Goal: Task Accomplishment & Management: Use online tool/utility

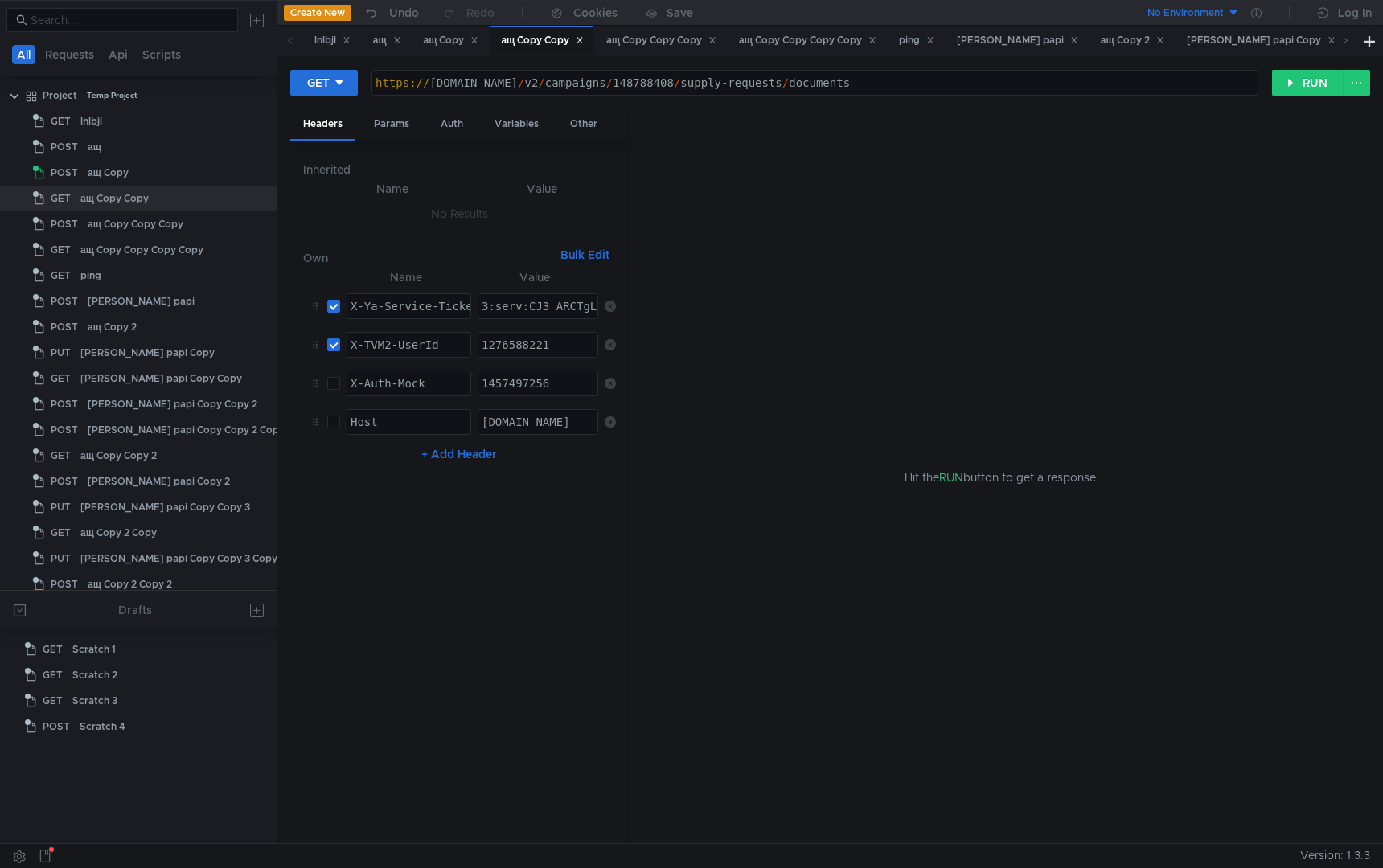
click at [1025, 87] on div "https:// [DOMAIN_NAME] / v2 / campaigns / 148788408 / supply-requests / documen…" at bounding box center [814, 96] width 885 height 39
paste textarea "reports/stocks-on-warehouses/generate"
type textarea "[URL][DOMAIN_NAME]"
click at [532, 350] on div "1276588221" at bounding box center [539, 358] width 121 height 39
paste textarea "2160405716"
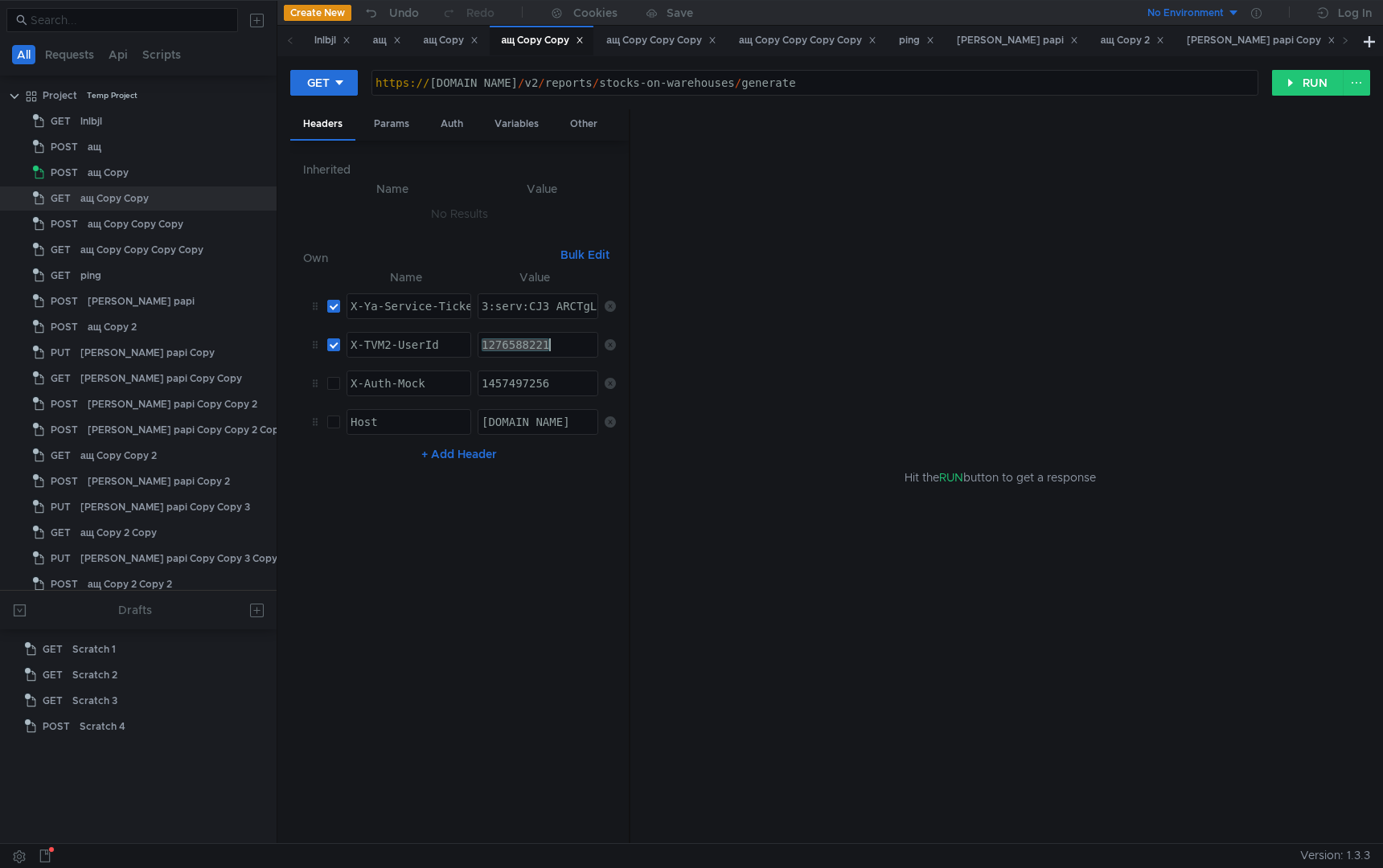
type textarea "2160405716"
paste textarea "MWAAhD63NDGBiIICJzjehD633o:NQPS7HnsAXC0Hrv5CKVGkFfQj9tl5NwY05v5XKtBEuKV4TLfKezq…"
type textarea "3:serv:CMWAAhD63NDGBiIICJzjehD633o:NQPS7HnsAXC0Hrv5CKVGkFfQj9tl5NwY05v5XKtBEuKV…"
click at [482, 619] on nz-table "Name Value X-Ya-Service-Ticket הההההההההההההההההההההההההההההההההההההההההההההההה…" at bounding box center [459, 549] width 313 height 564
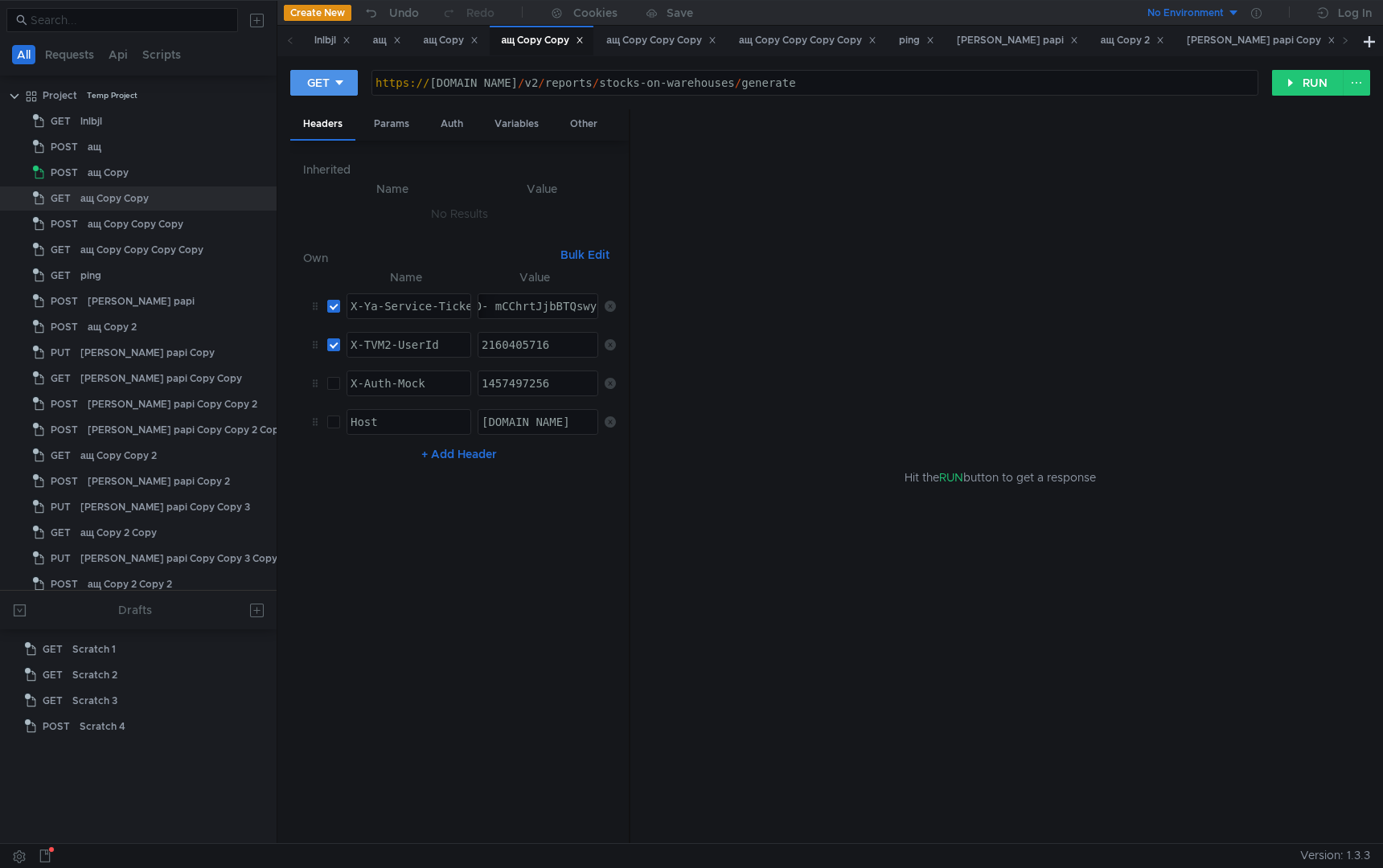
click at [350, 83] on button "GET" at bounding box center [324, 83] width 68 height 26
click at [331, 143] on li "POST" at bounding box center [325, 143] width 70 height 26
click at [440, 123] on div "Body" at bounding box center [453, 124] width 51 height 30
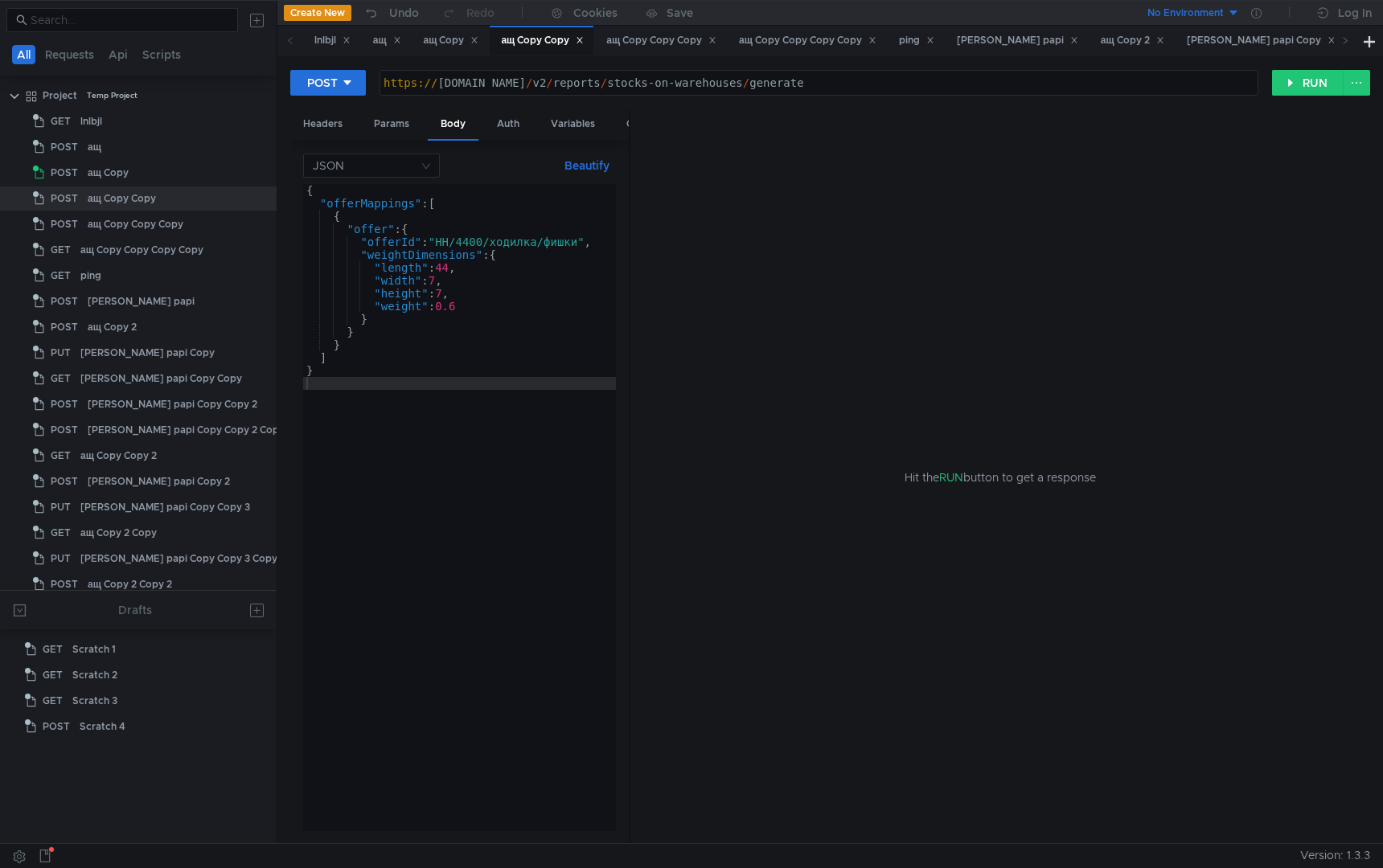
click at [485, 537] on div "{ "offerMappings" : [ { "offer" : { "offerId" : "НН/4400/ходилка/фишки" , "weig…" at bounding box center [459, 520] width 313 height 672
click at [512, 542] on div "{ "offerMappings" : [ { "offer" : { "offerId" : "НН/4400/ходилка/фишки" , "weig…" at bounding box center [459, 520] width 313 height 672
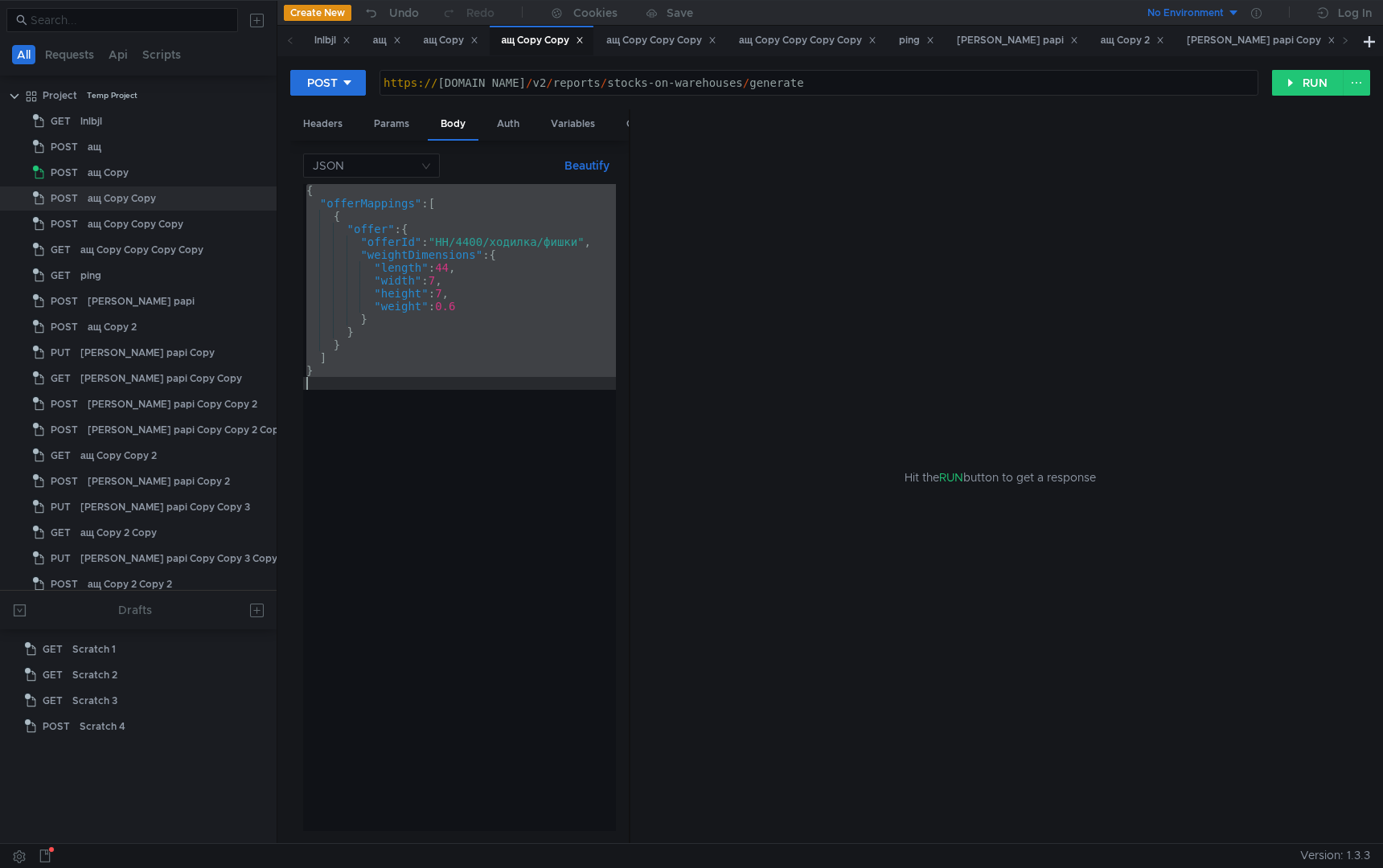
paste textarea
type textarea "}"
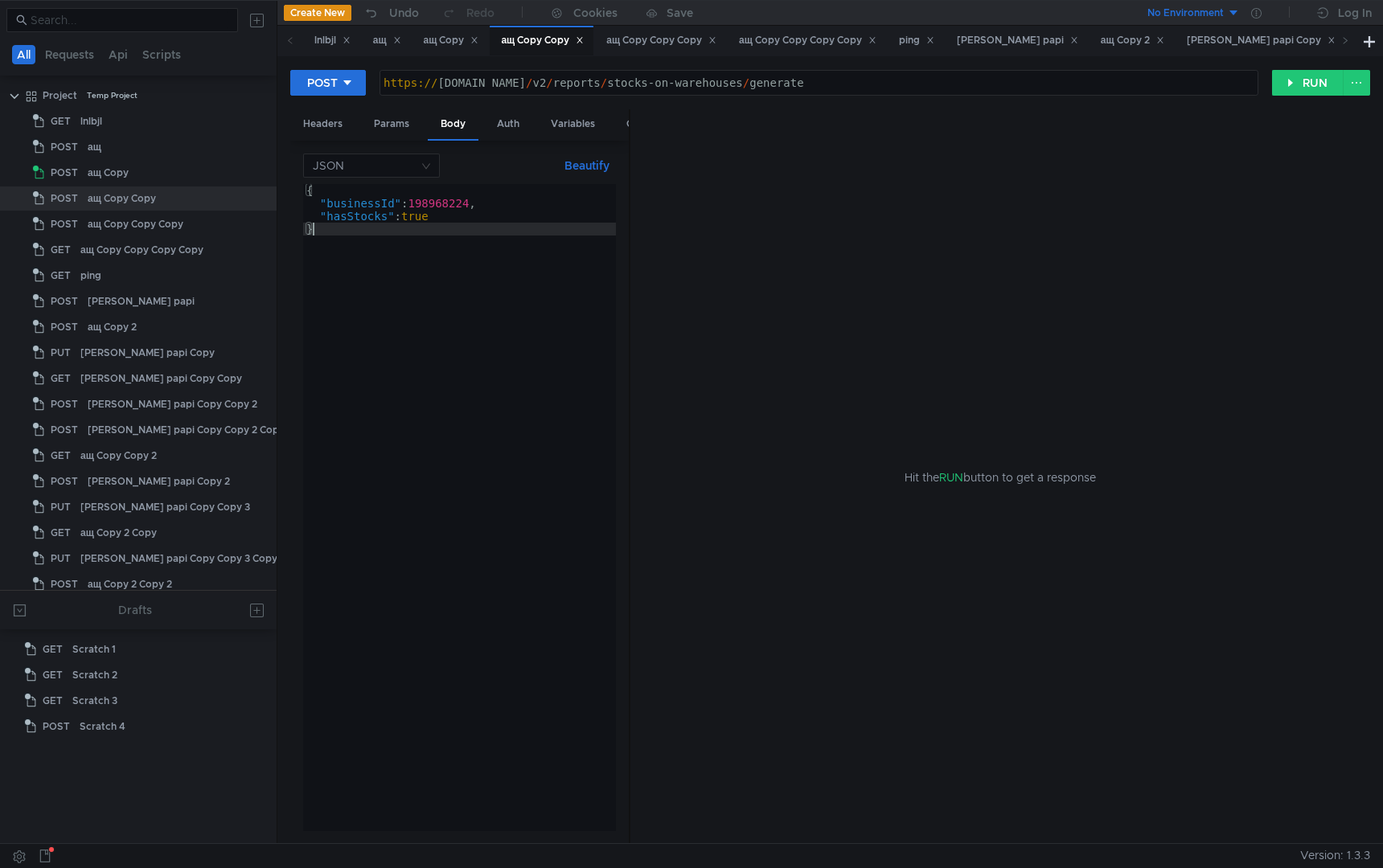
click at [511, 558] on div "{ "businessId" : 198968224 , "hasStocks" : true }" at bounding box center [459, 520] width 313 height 672
click at [1295, 76] on button "RUN" at bounding box center [1307, 83] width 72 height 26
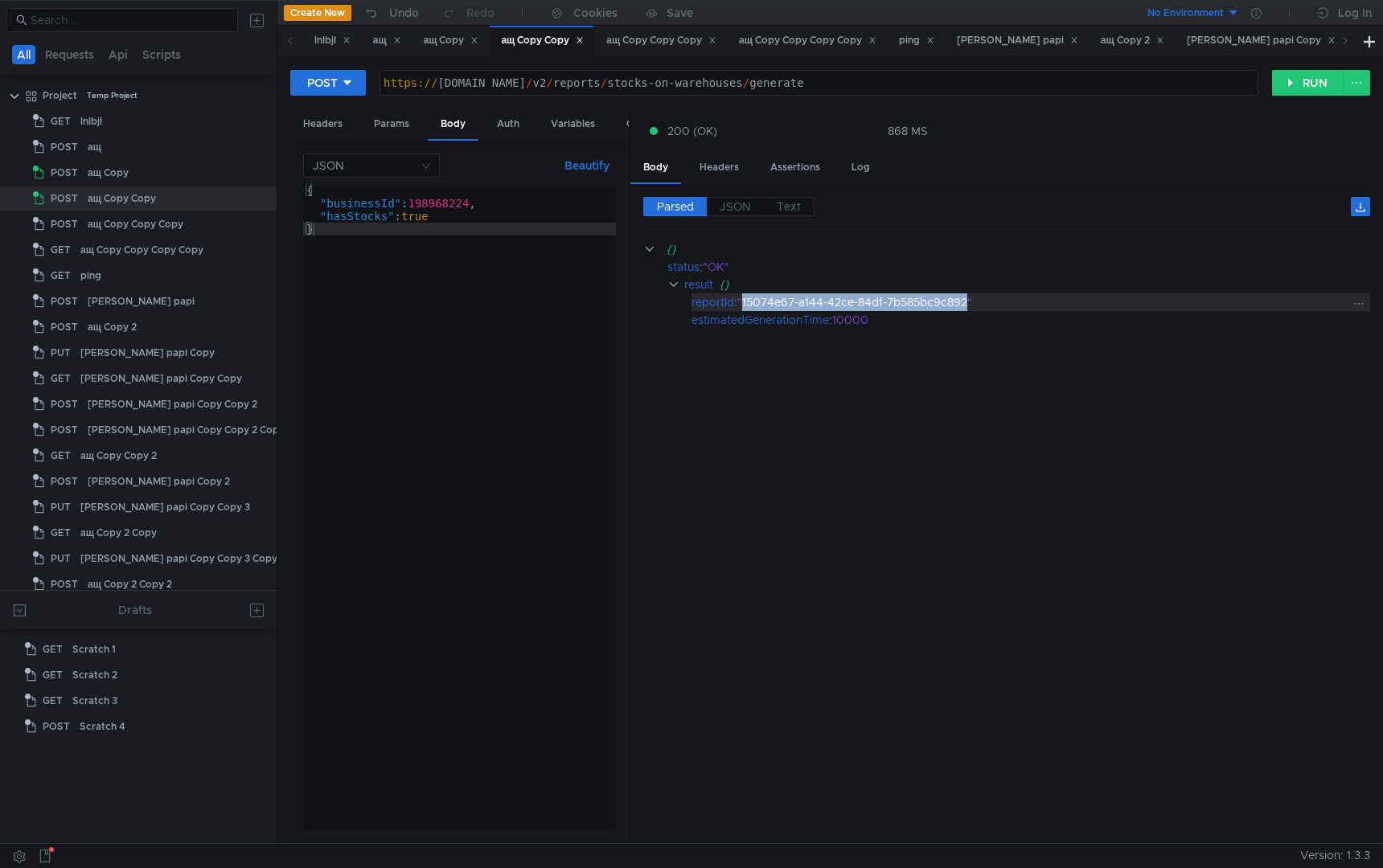
drag, startPoint x: 747, startPoint y: 304, endPoint x: 971, endPoint y: 304, distance: 224.0
click at [971, 304] on div ""15074e67-a144-42ce-84df-7b585bc9c892"" at bounding box center [1042, 302] width 611 height 18
copy div "15074e67-a144-42ce-84df-7b585bc9c892"
